Goal: Transaction & Acquisition: Book appointment/travel/reservation

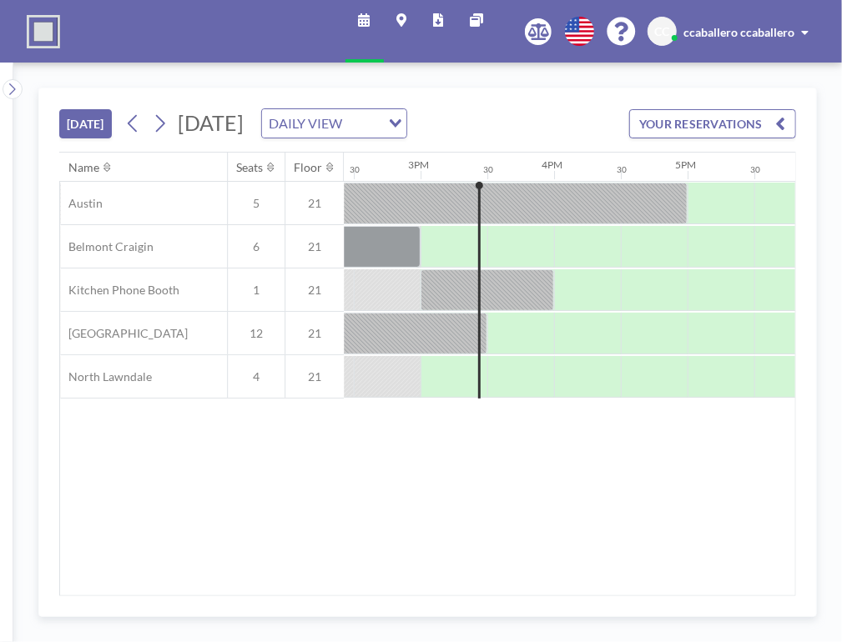
scroll to position [0, 1935]
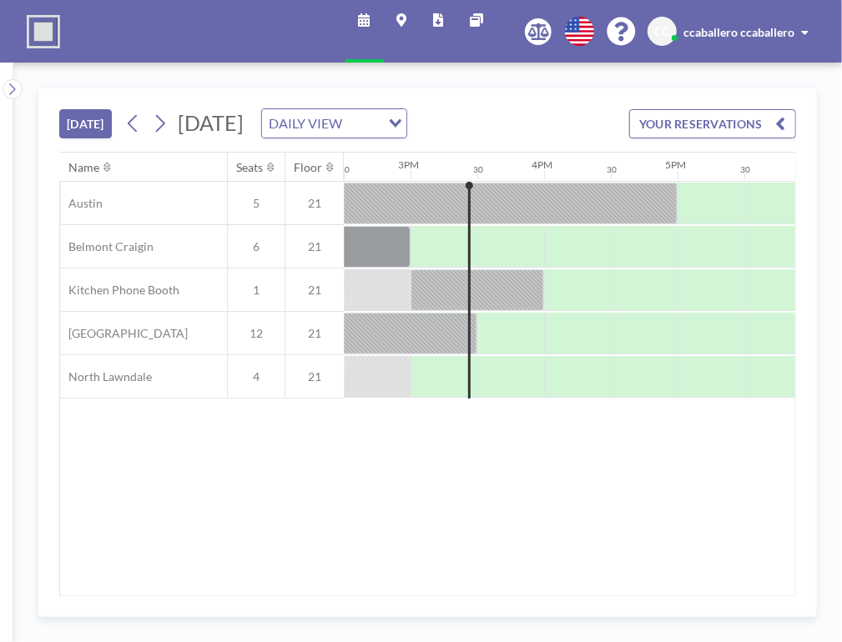
click at [364, 16] on icon at bounding box center [365, 19] width 12 height 13
click at [93, 126] on button "[DATE]" at bounding box center [85, 123] width 53 height 29
click at [380, 118] on div "DAILY VIEW" at bounding box center [321, 121] width 118 height 25
click at [571, 175] on li "WEEKLY VIEW" at bounding box center [536, 176] width 143 height 24
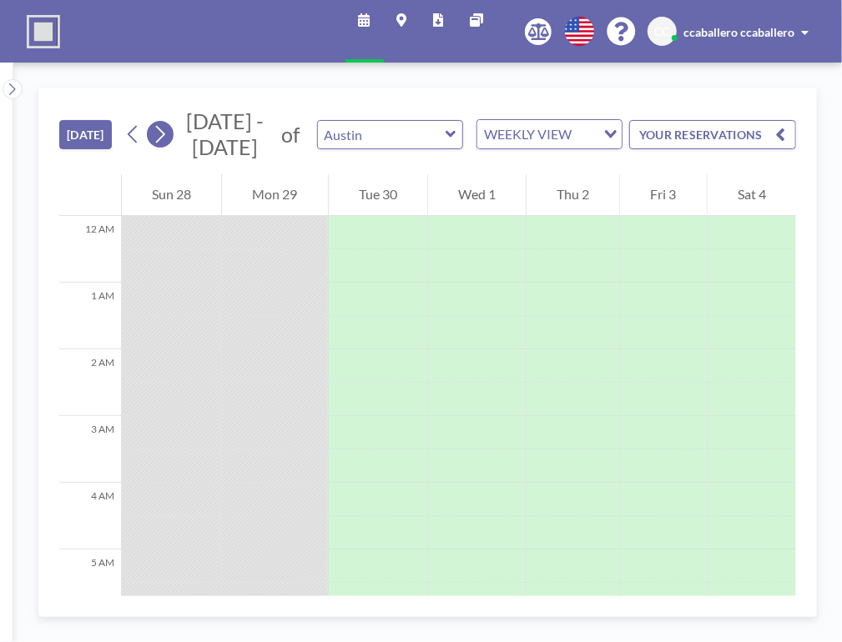
click at [167, 138] on icon at bounding box center [160, 134] width 16 height 25
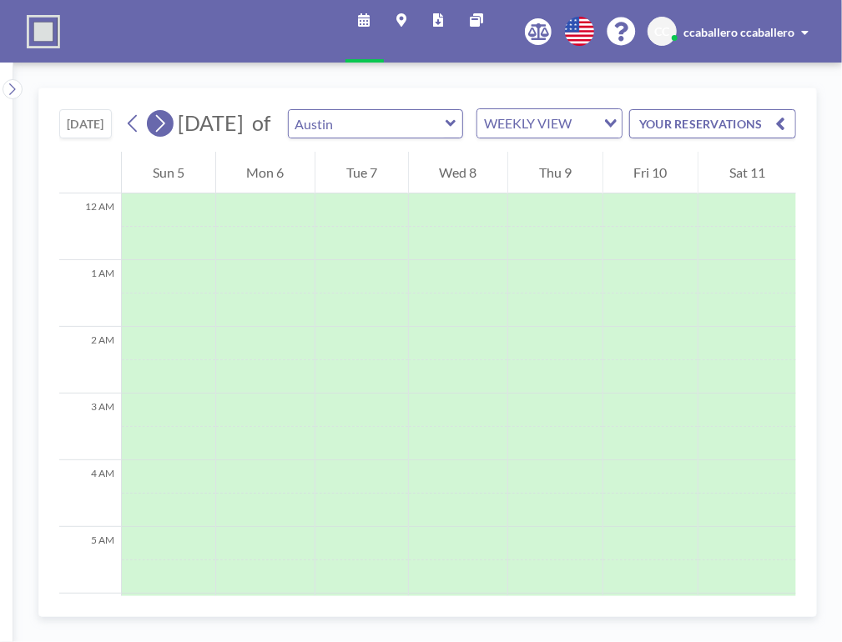
click at [166, 136] on icon at bounding box center [160, 123] width 16 height 25
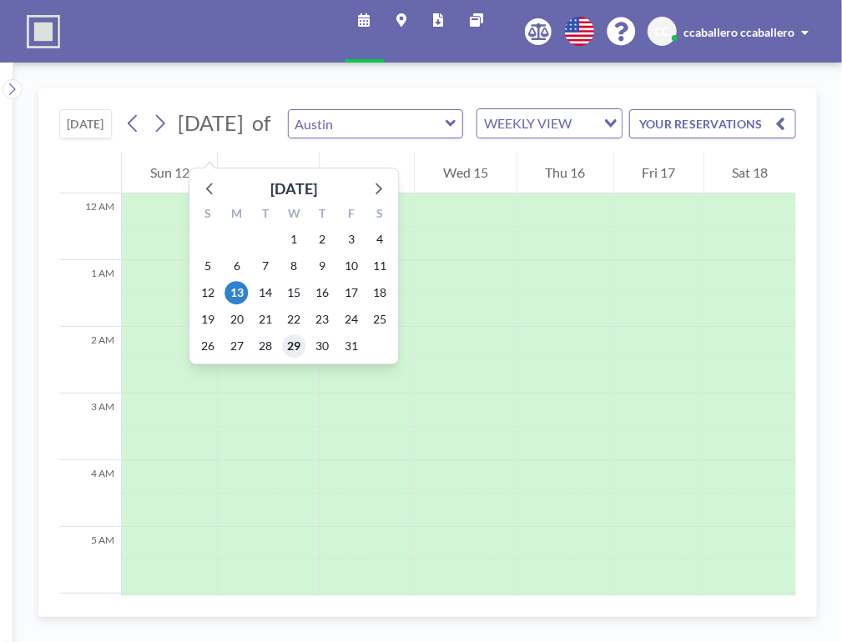
click at [294, 341] on span "29" at bounding box center [293, 345] width 23 height 23
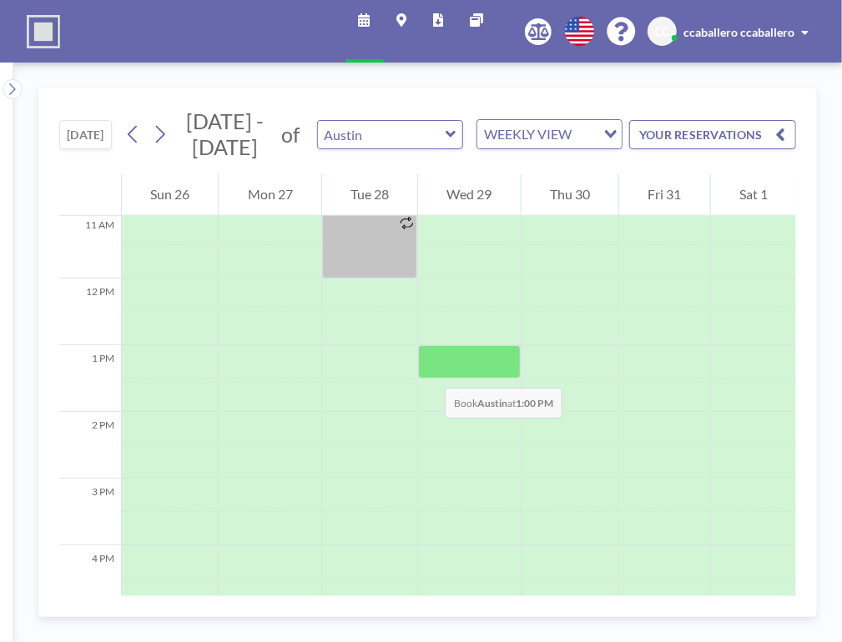
scroll to position [737, 0]
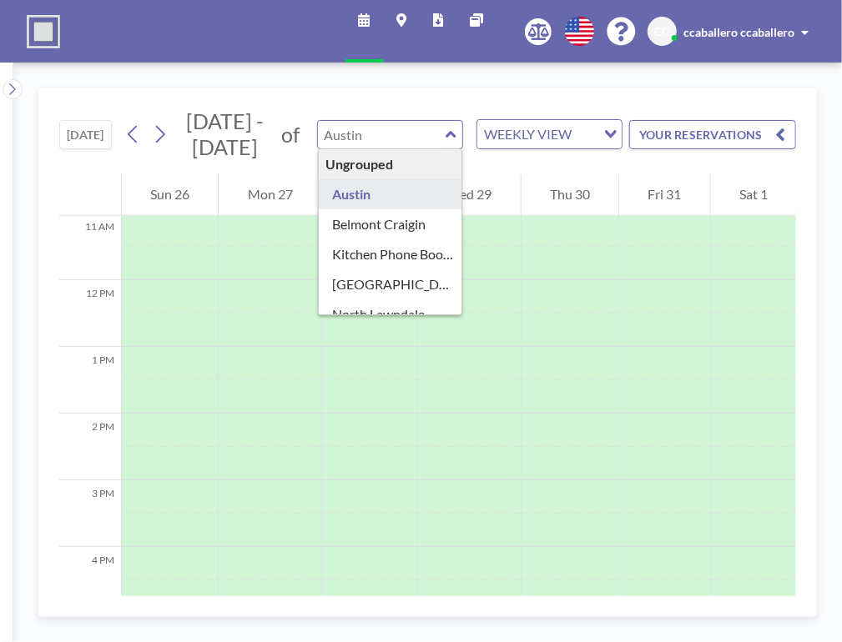
click at [403, 137] on input "text" at bounding box center [382, 135] width 128 height 28
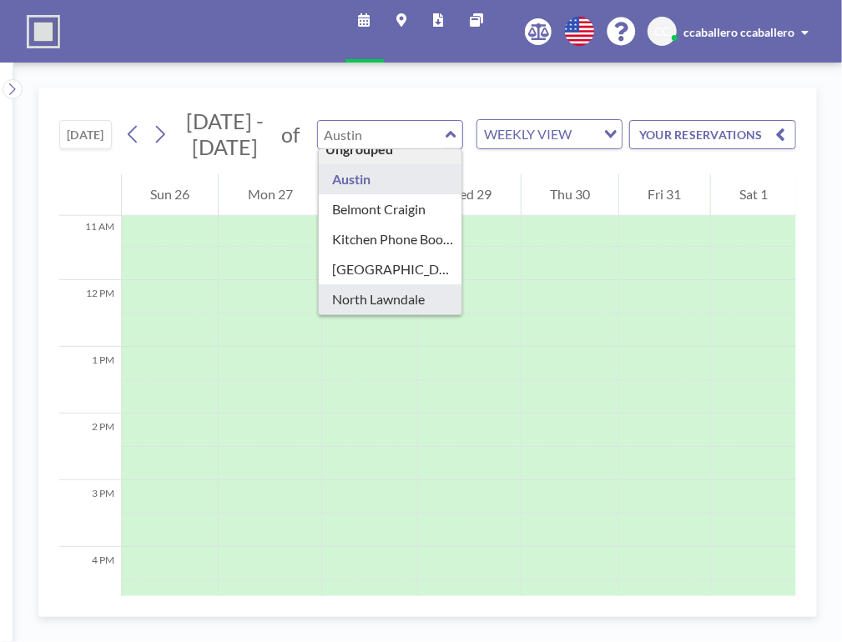
scroll to position [23, 0]
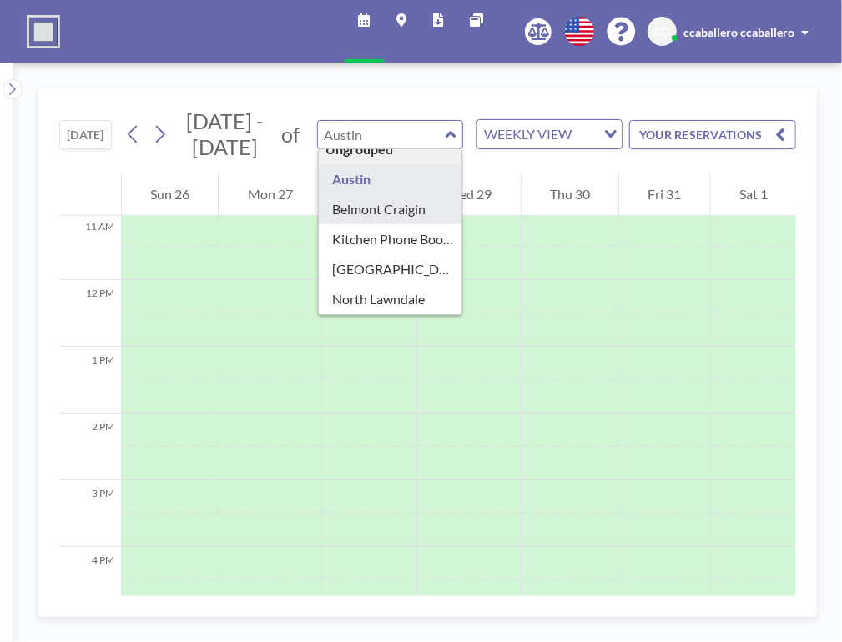
type input "Belmont Craigin"
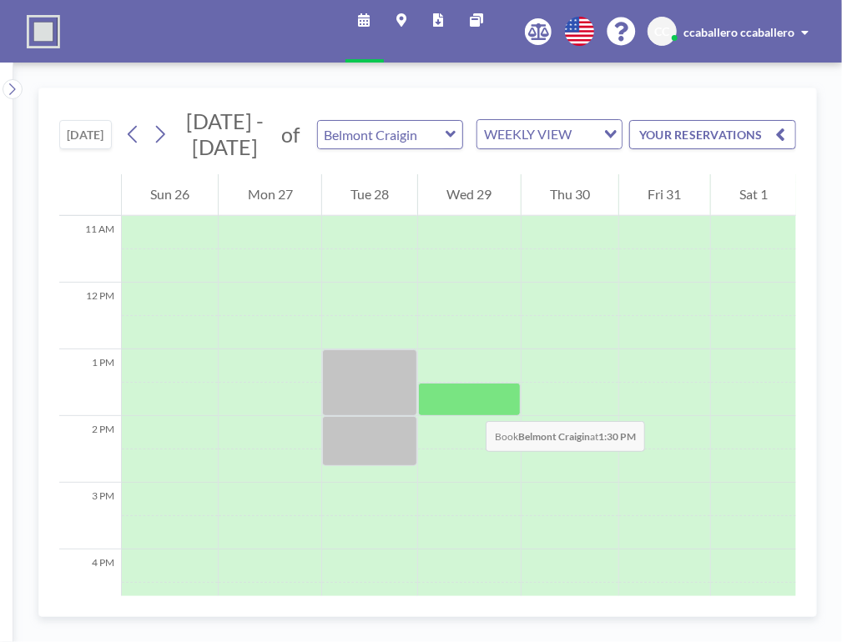
scroll to position [735, 0]
click at [469, 402] on div at bounding box center [469, 398] width 102 height 33
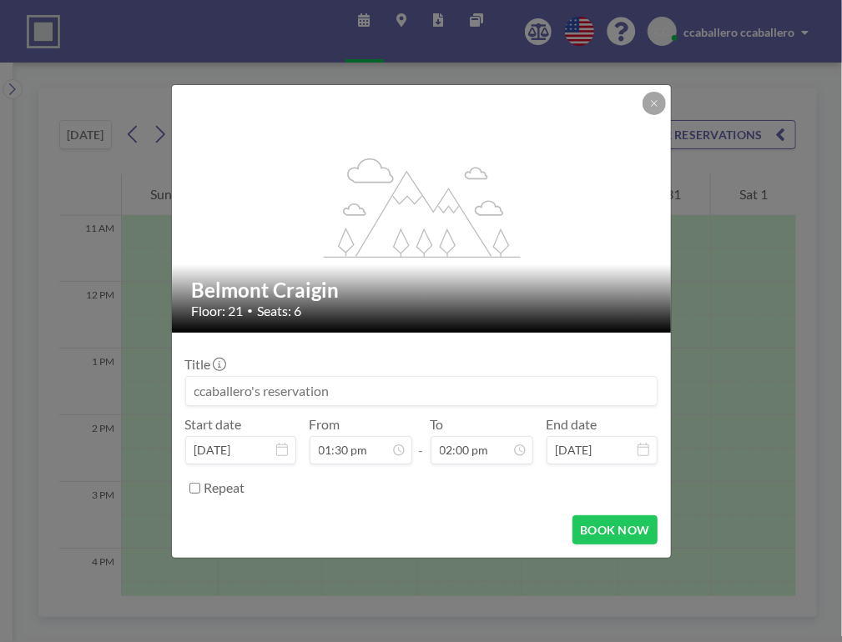
click at [277, 393] on input at bounding box center [421, 391] width 470 height 28
type input "F"
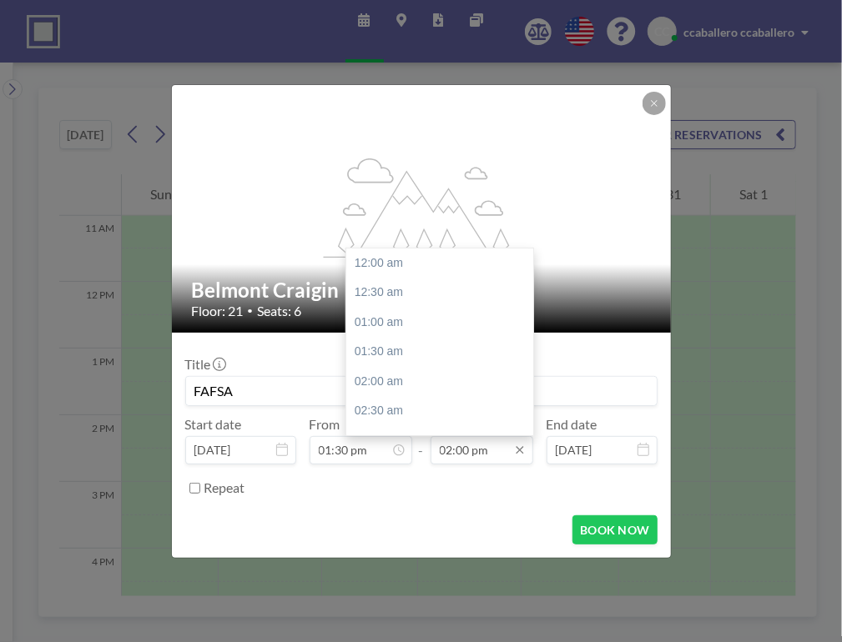
scroll to position [832, 0]
type input "FAFSA"
click at [465, 451] on input "02:00 pm" at bounding box center [481, 450] width 103 height 28
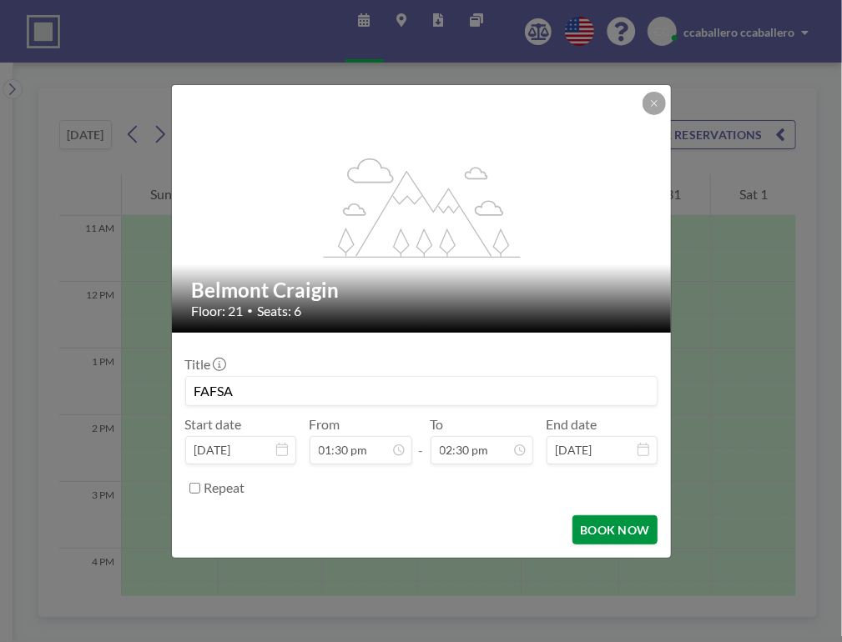
type input "02:30 pm"
click at [612, 525] on button "BOOK NOW" at bounding box center [614, 529] width 84 height 29
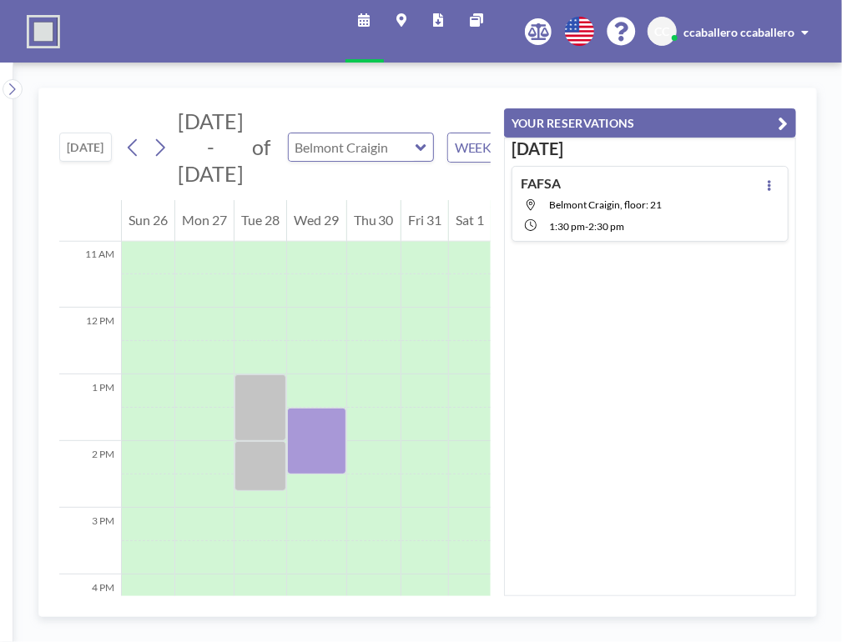
click at [325, 149] on input "text" at bounding box center [353, 147] width 128 height 28
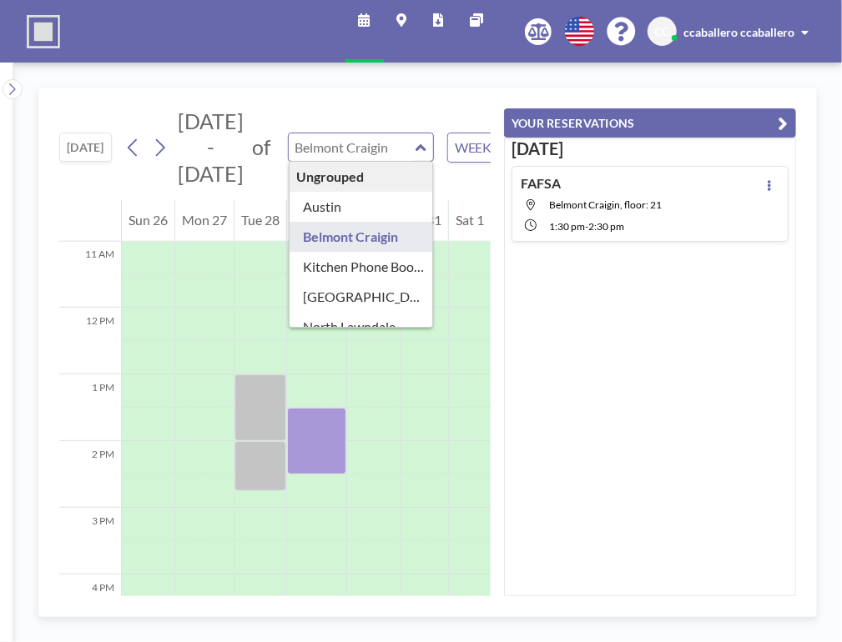
type input "Belmont Craigin"
click at [80, 143] on button "[DATE]" at bounding box center [85, 147] width 53 height 29
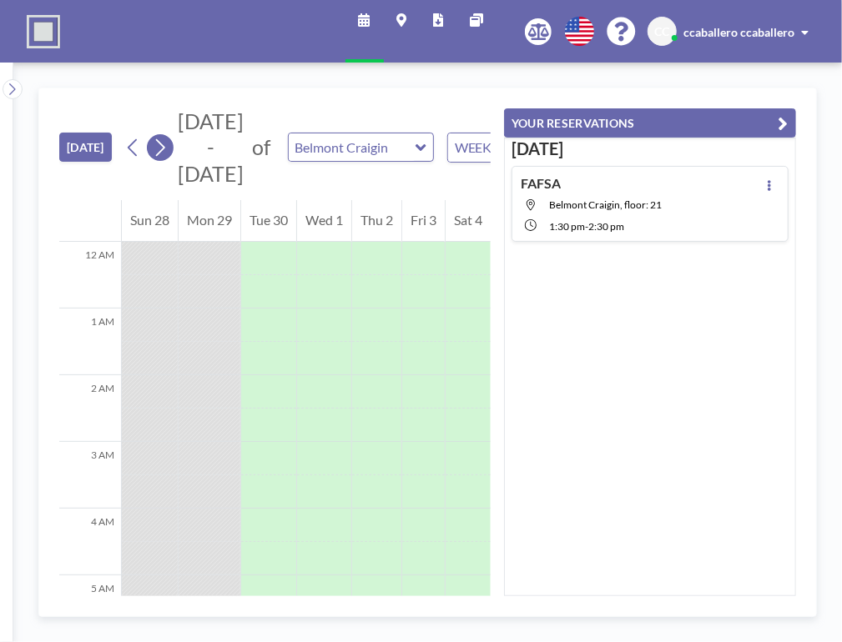
click at [161, 152] on icon at bounding box center [160, 148] width 9 height 18
